Goal: Check status

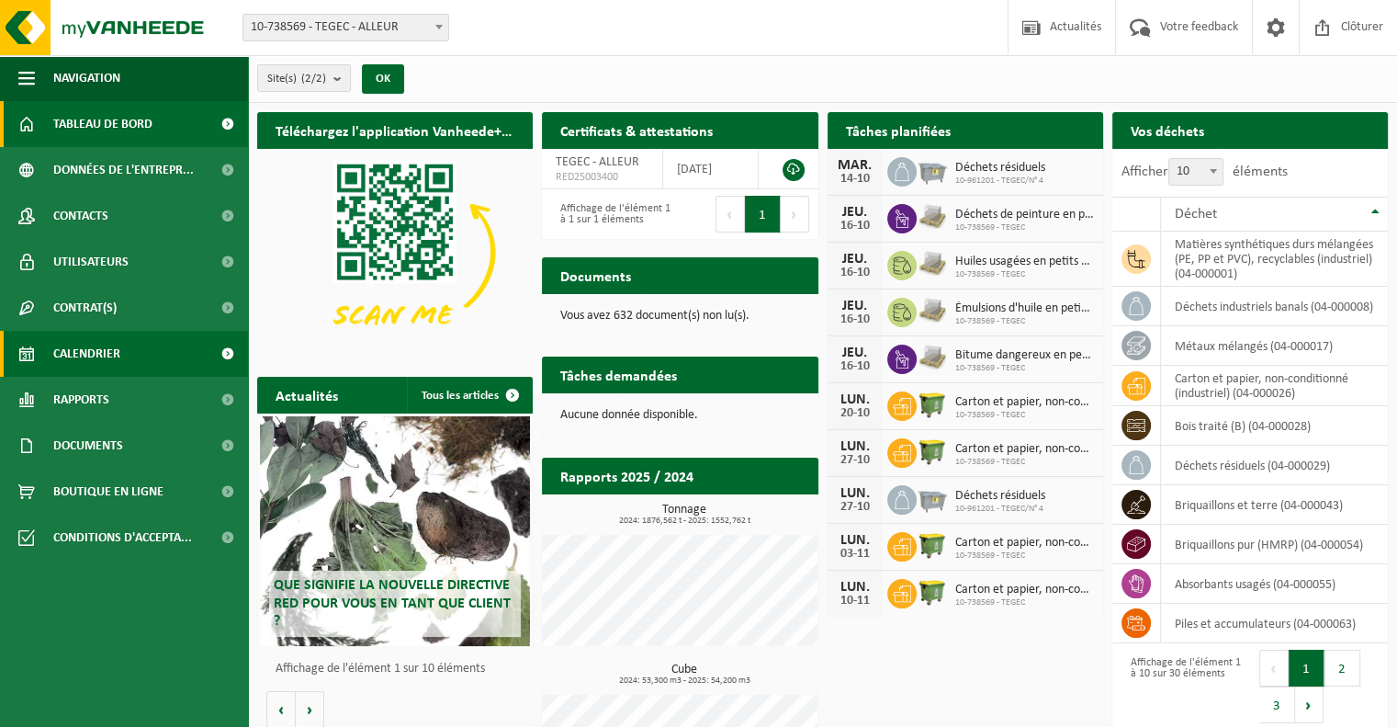
click at [107, 355] on span "Calendrier" at bounding box center [86, 354] width 67 height 46
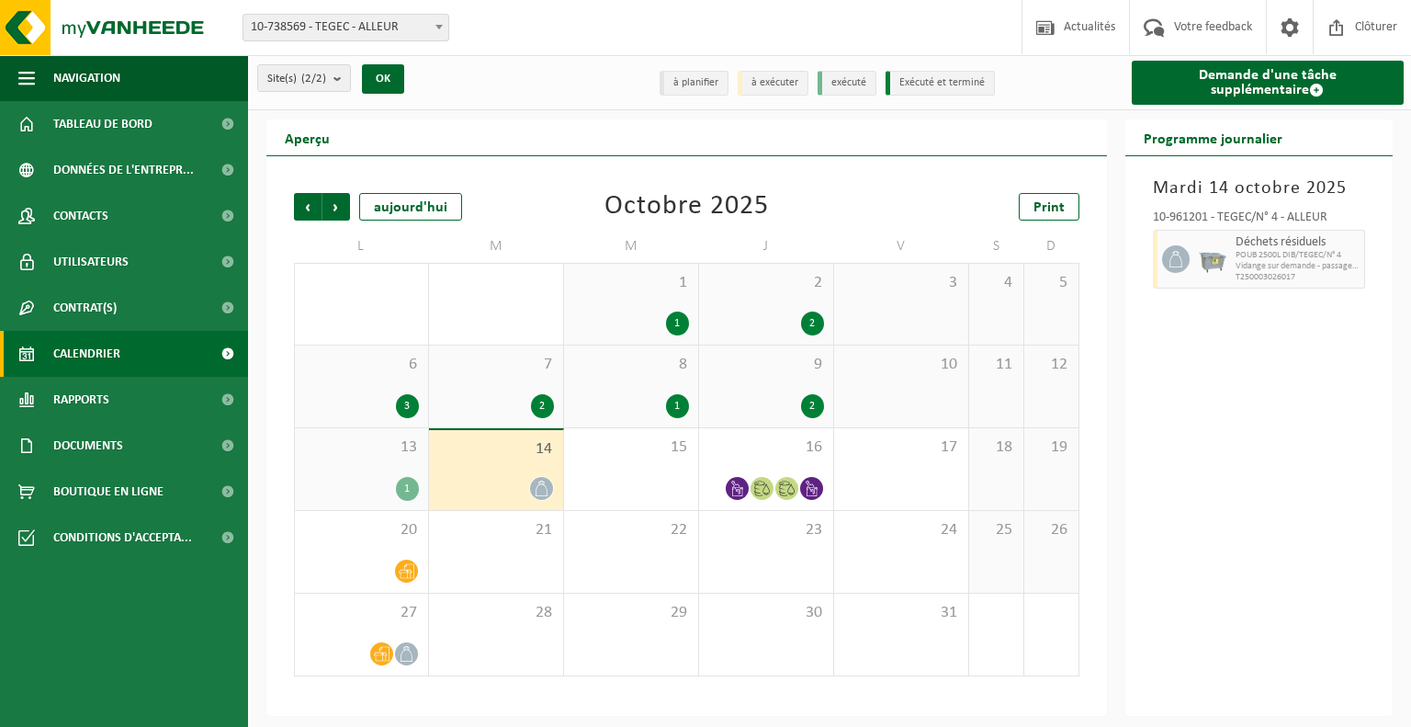
click at [406, 496] on div "1" at bounding box center [407, 489] width 23 height 24
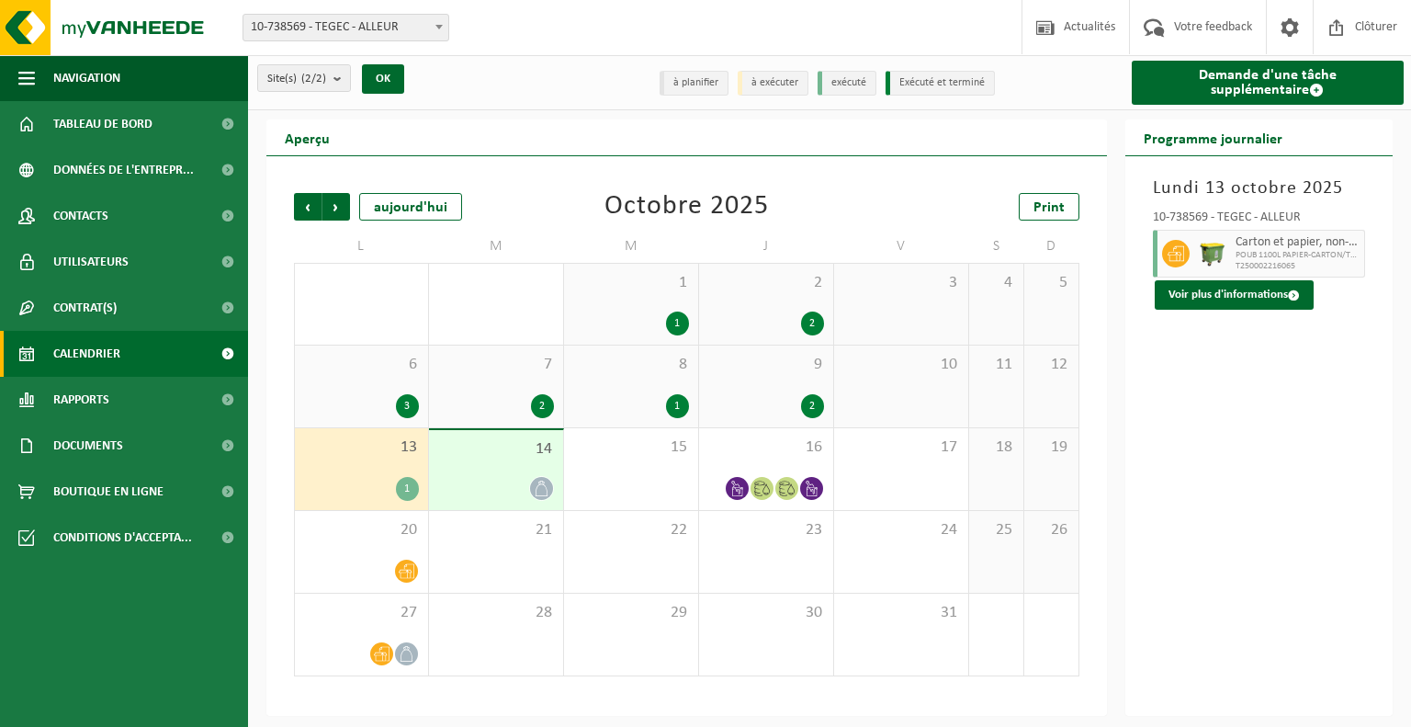
click at [539, 495] on icon at bounding box center [542, 488] width 16 height 16
